Goal: Register for event/course: Register for event/course

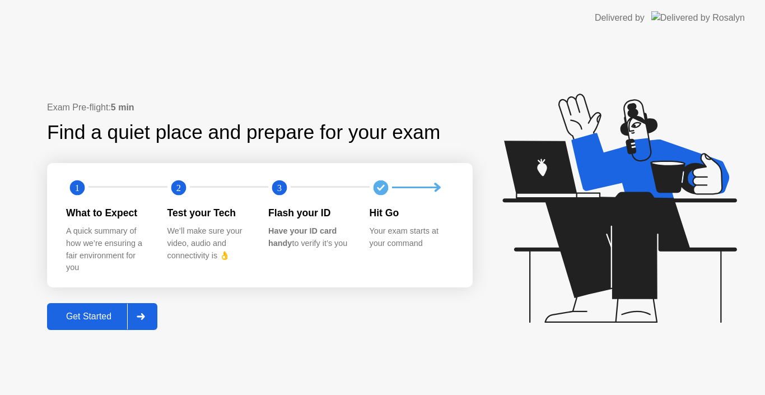
click at [97, 311] on div "Get Started" at bounding box center [88, 316] width 77 height 10
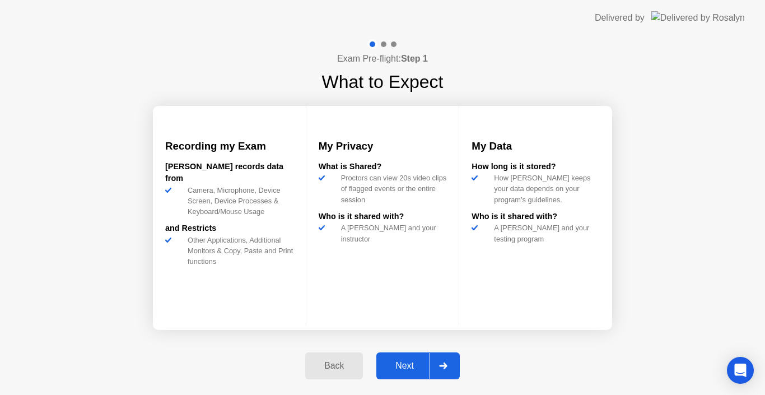
click at [401, 363] on div "Next" at bounding box center [405, 366] width 50 height 10
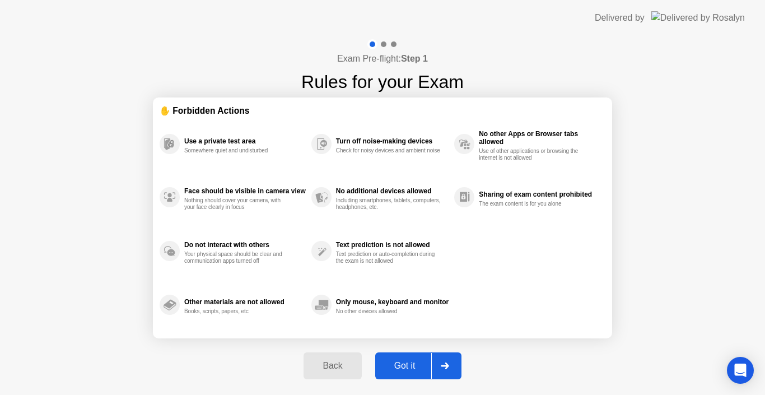
click at [401, 367] on div "Got it" at bounding box center [405, 366] width 53 height 10
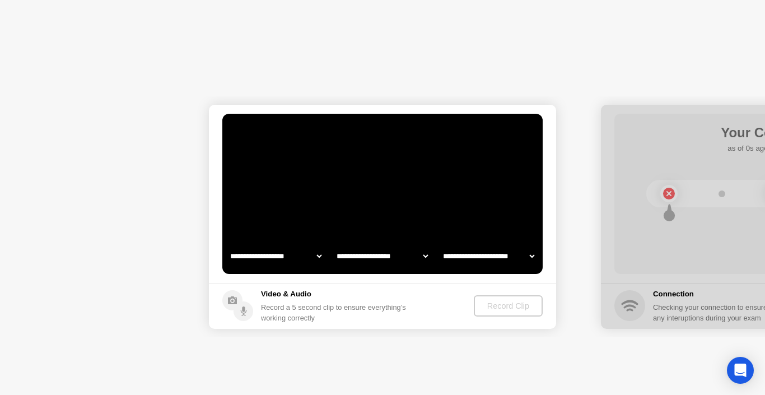
select select "**********"
select select "*******"
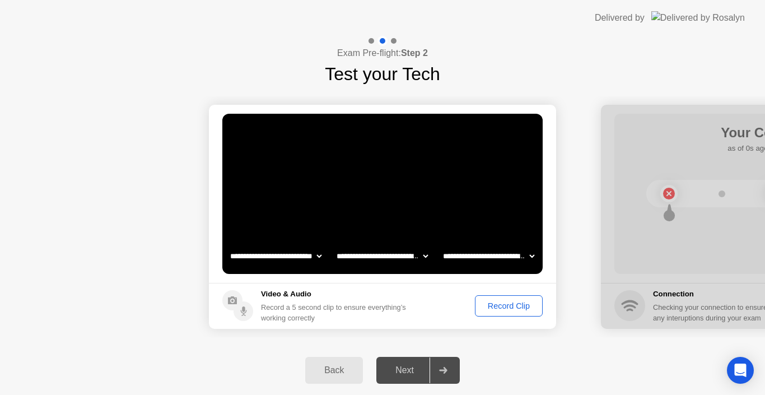
click at [490, 301] on div "Record Clip" at bounding box center [509, 305] width 60 height 9
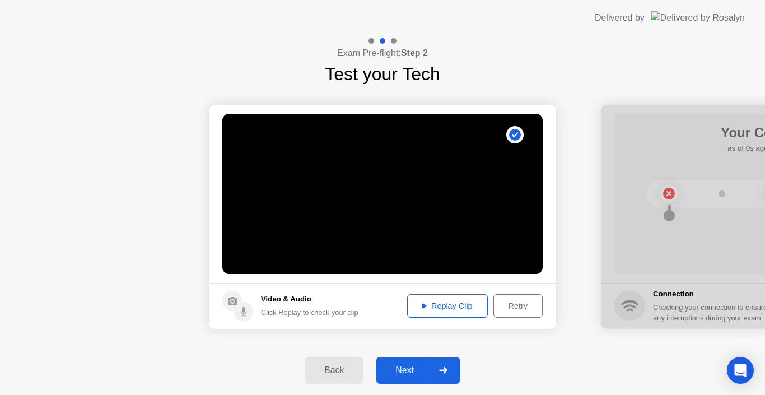
click at [381, 374] on div "Next" at bounding box center [405, 370] width 50 height 10
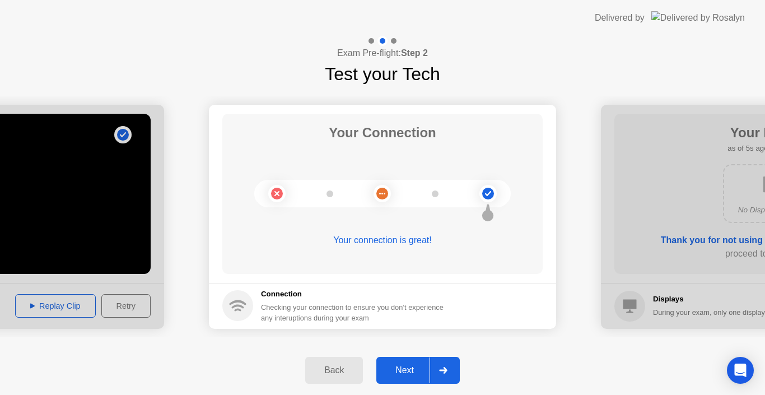
click at [413, 367] on div "Next" at bounding box center [405, 370] width 50 height 10
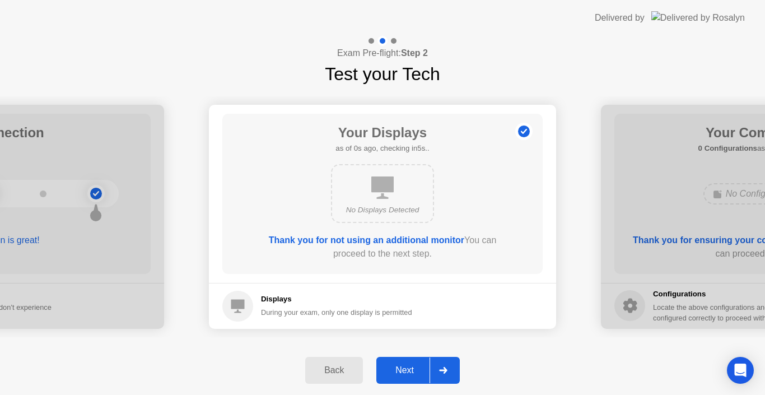
click at [413, 367] on div "Next" at bounding box center [405, 370] width 50 height 10
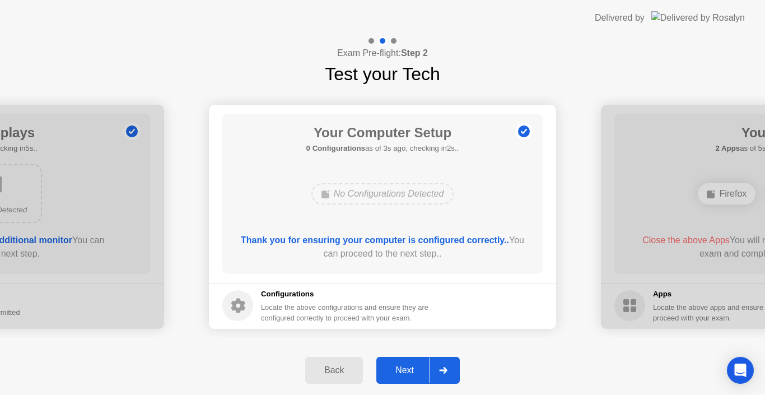
click at [413, 367] on div "Next" at bounding box center [405, 370] width 50 height 10
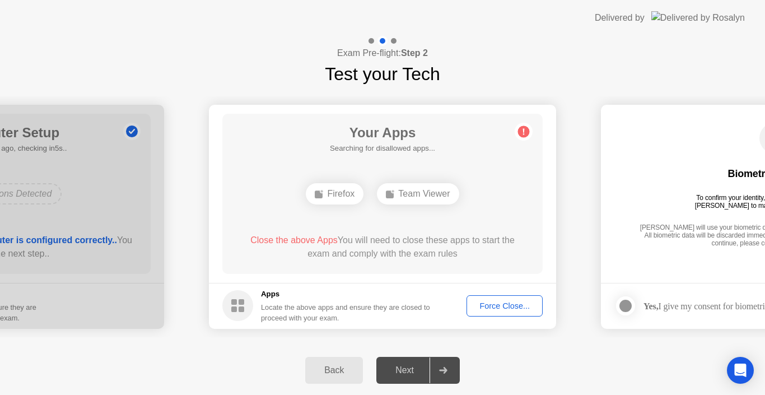
click at [403, 365] on div "Next" at bounding box center [405, 370] width 50 height 10
click at [282, 241] on span "Close the above Apps" at bounding box center [293, 240] width 87 height 10
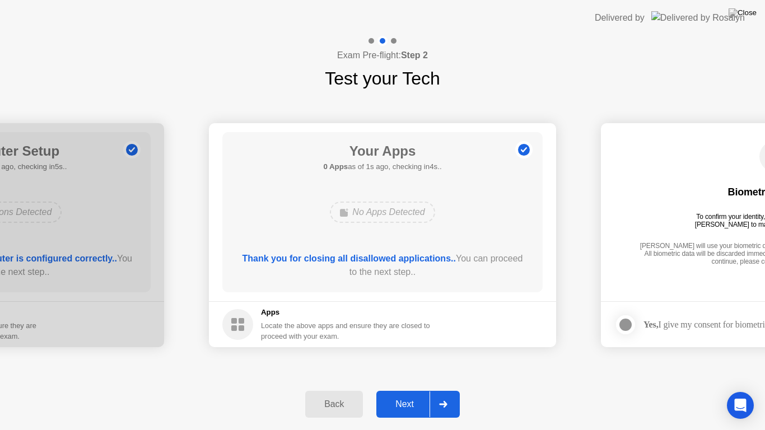
click at [415, 393] on button "Next" at bounding box center [417, 404] width 83 height 27
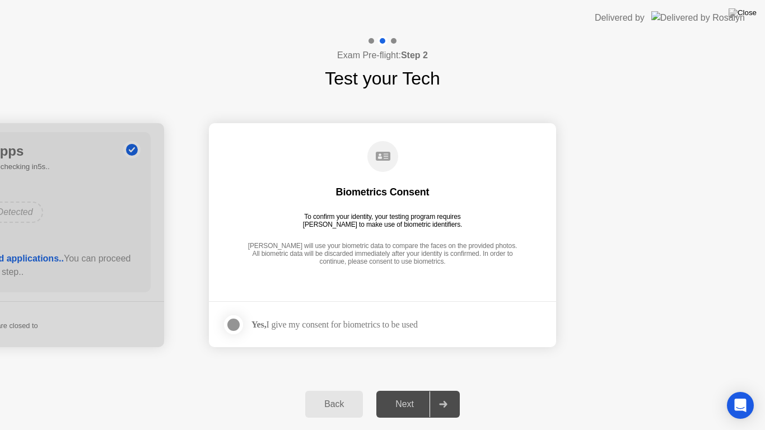
click at [234, 323] on div at bounding box center [233, 324] width 13 height 13
click at [403, 394] on div "Next" at bounding box center [405, 404] width 50 height 10
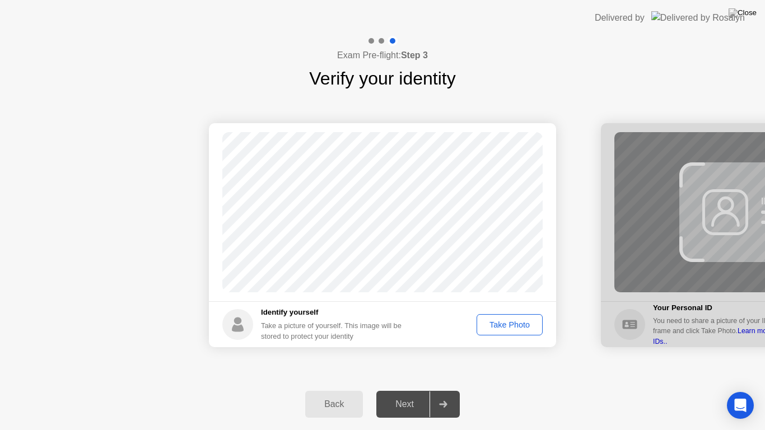
click at [507, 325] on div "Take Photo" at bounding box center [509, 324] width 58 height 9
click at [413, 394] on div "Next" at bounding box center [405, 404] width 50 height 10
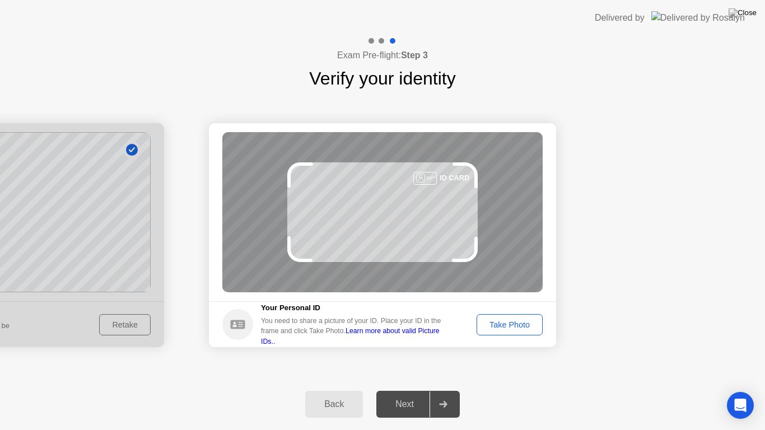
click at [521, 320] on div "Take Photo" at bounding box center [509, 324] width 58 height 9
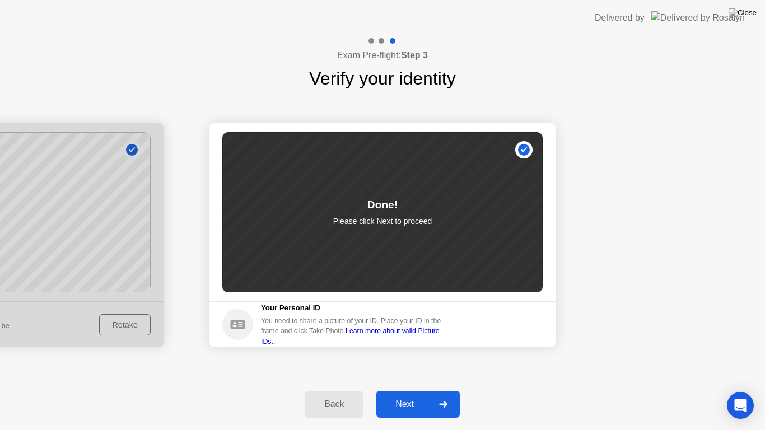
click at [389, 394] on div "Next" at bounding box center [405, 404] width 50 height 10
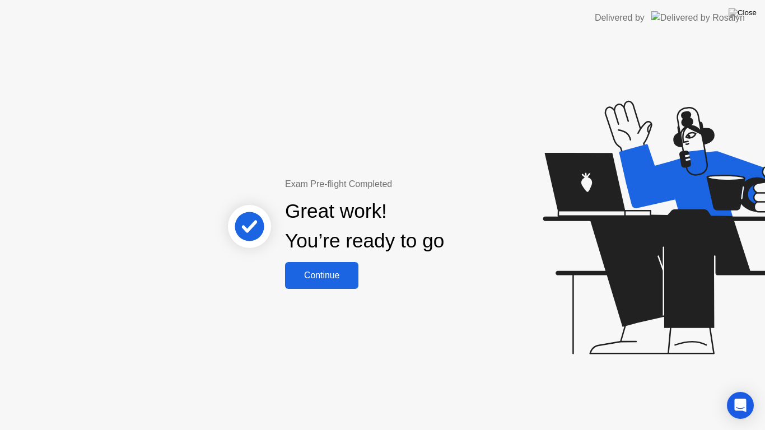
click at [304, 270] on div "Continue" at bounding box center [321, 275] width 67 height 10
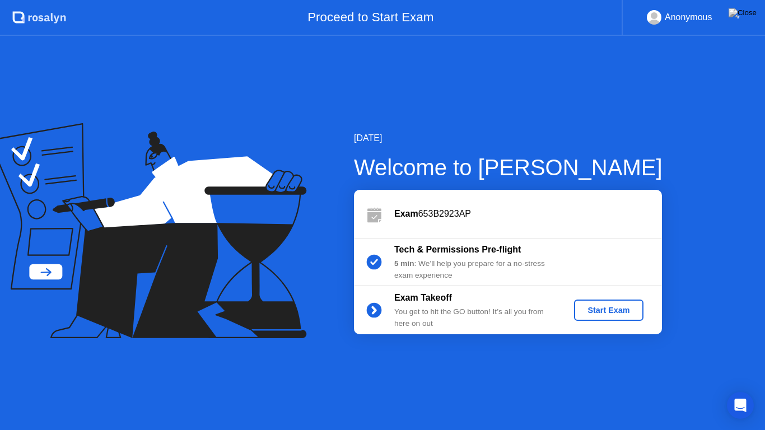
click at [617, 312] on div "Start Exam" at bounding box center [608, 310] width 60 height 9
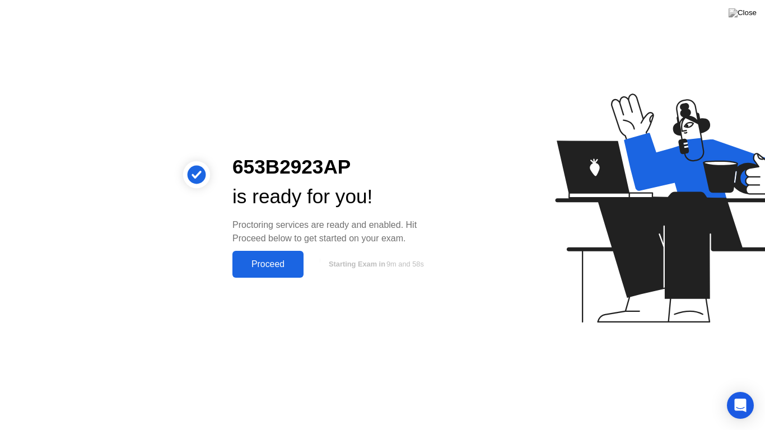
click at [302, 245] on div "653B2923AP is ready for you! Proctoring services are ready and enabled. Hit Pro…" at bounding box center [336, 214] width 235 height 125
click at [290, 259] on div "Proceed" at bounding box center [268, 264] width 64 height 10
